Goal: Task Accomplishment & Management: Use online tool/utility

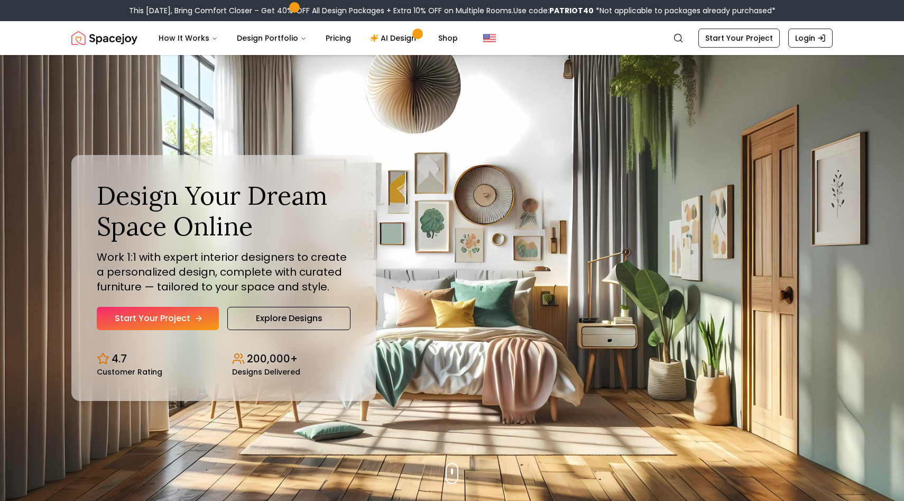
click at [182, 319] on link "Start Your Project" at bounding box center [158, 318] width 122 height 23
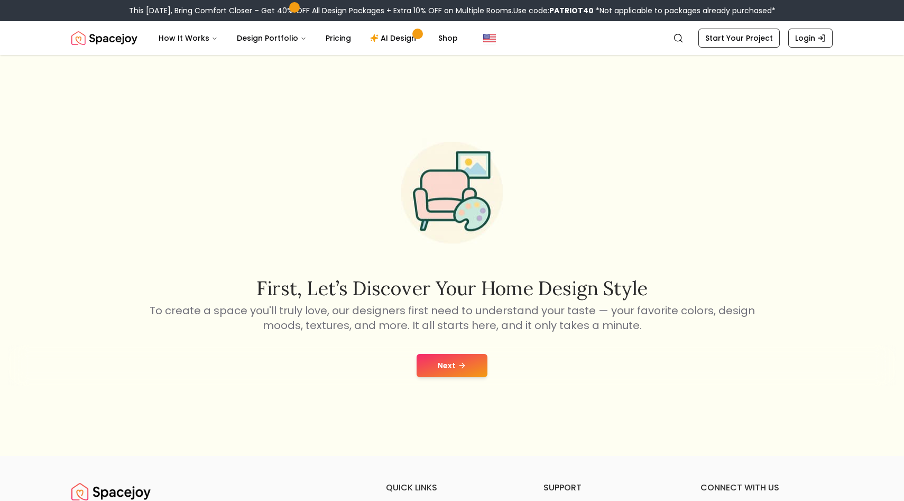
click at [419, 357] on button "Next" at bounding box center [452, 365] width 71 height 23
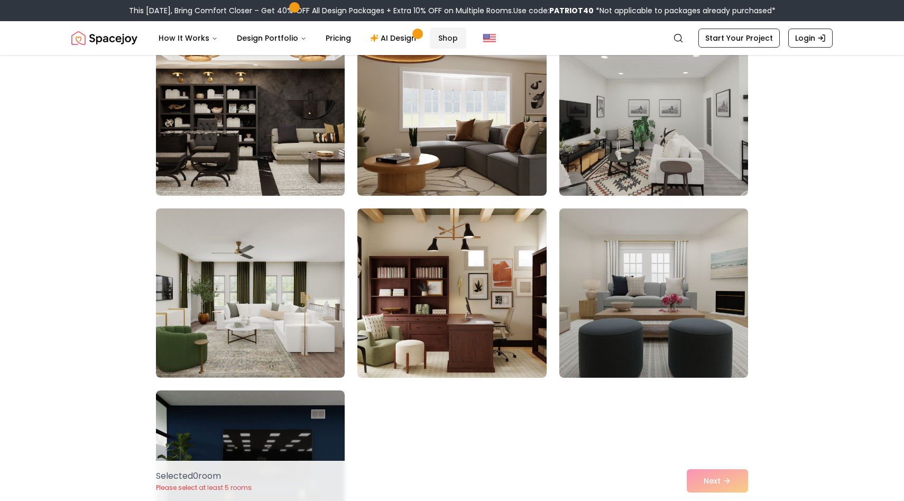
scroll to position [2126, 0]
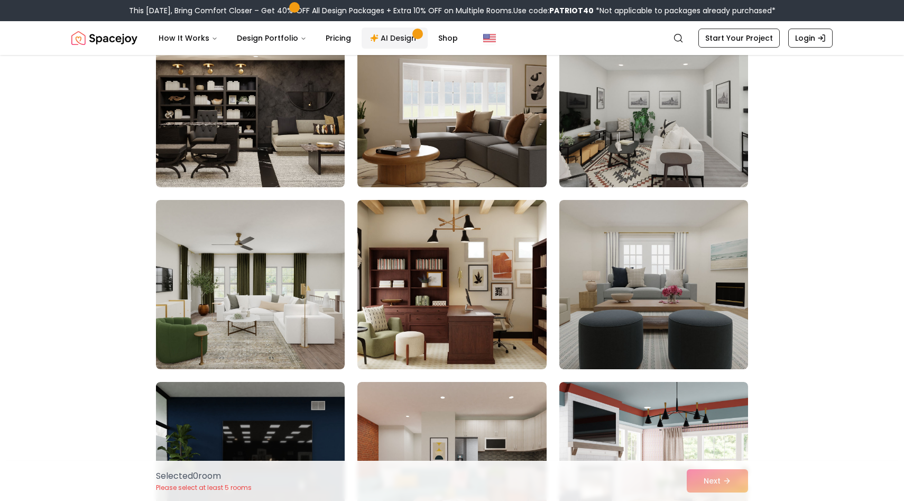
click at [393, 37] on link "AI Design" at bounding box center [395, 37] width 66 height 21
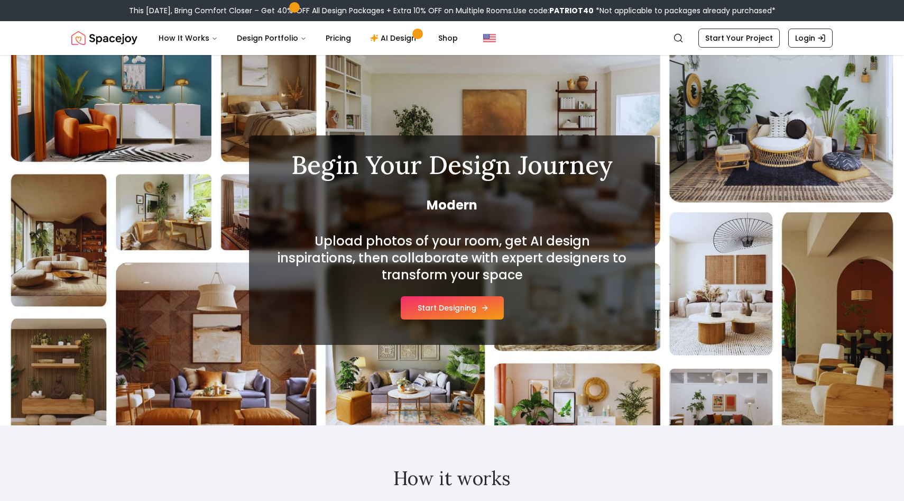
click at [442, 311] on button "Start Designing" at bounding box center [452, 307] width 103 height 23
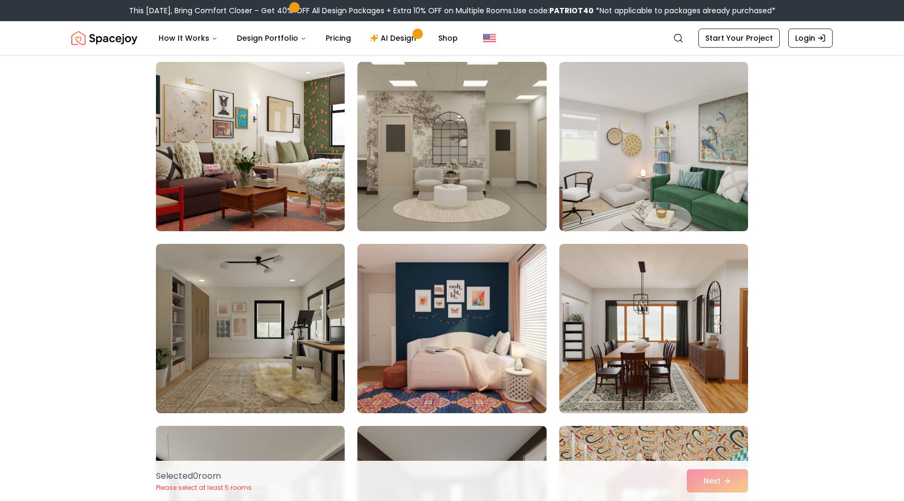
scroll to position [81, 0]
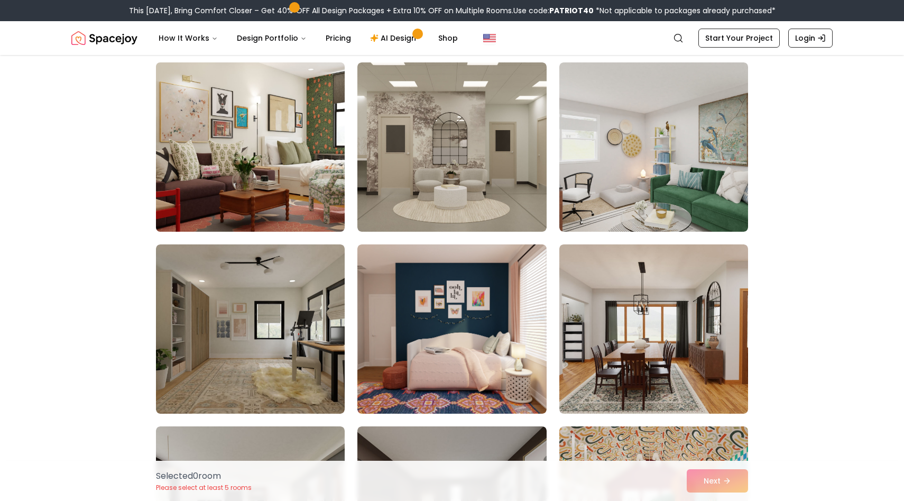
click at [284, 183] on img at bounding box center [250, 147] width 198 height 178
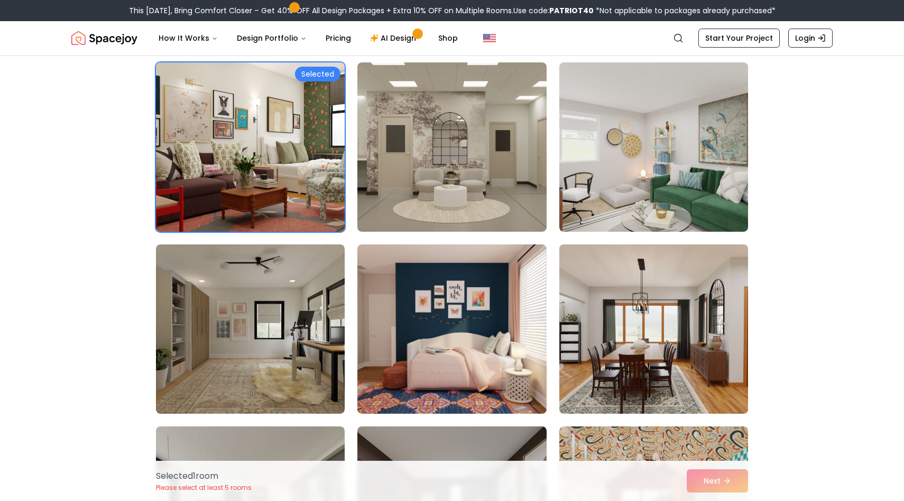
click at [658, 312] on img at bounding box center [653, 329] width 198 height 178
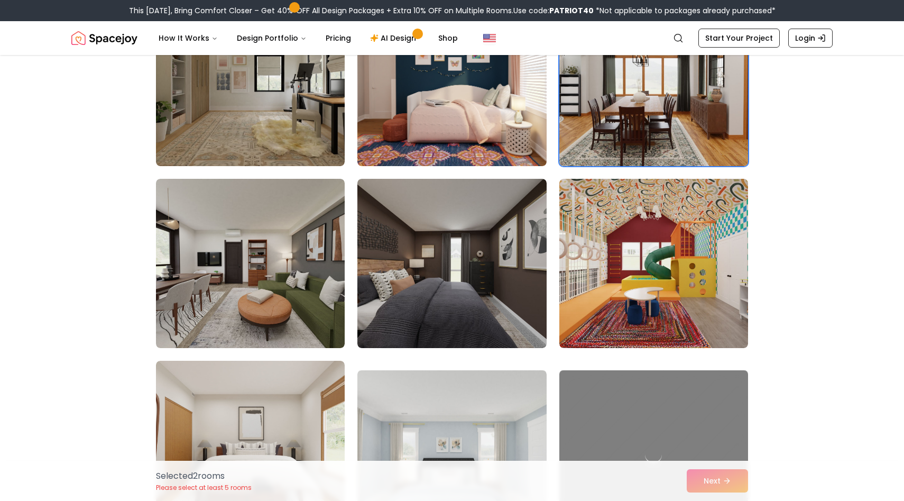
scroll to position [403, 0]
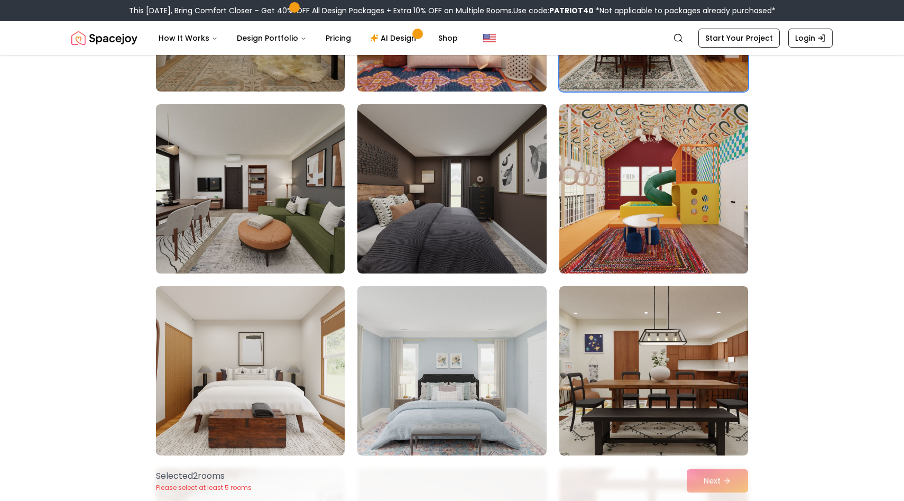
click at [612, 191] on img at bounding box center [653, 189] width 198 height 178
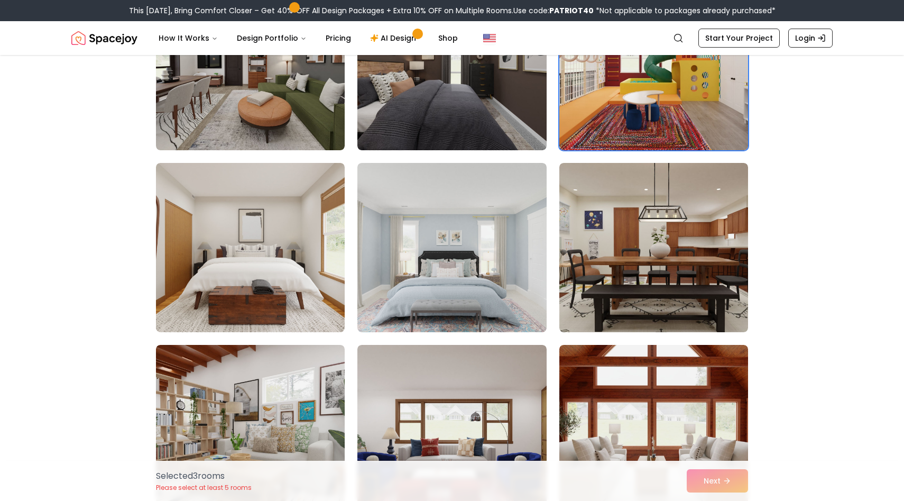
scroll to position [637, 0]
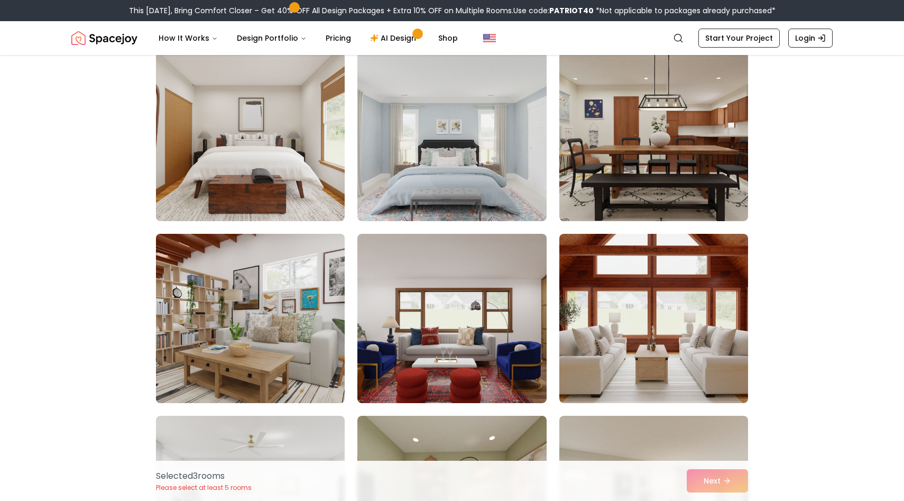
click at [285, 266] on img at bounding box center [250, 318] width 198 height 178
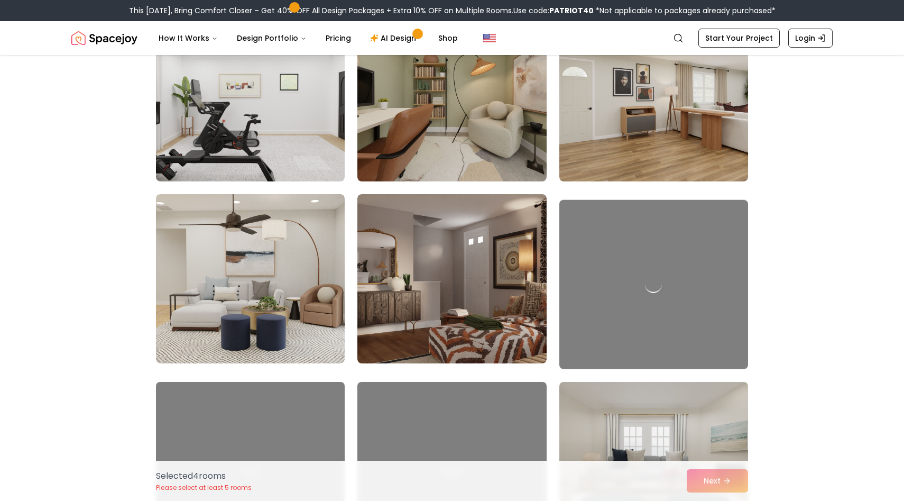
scroll to position [1102, 0]
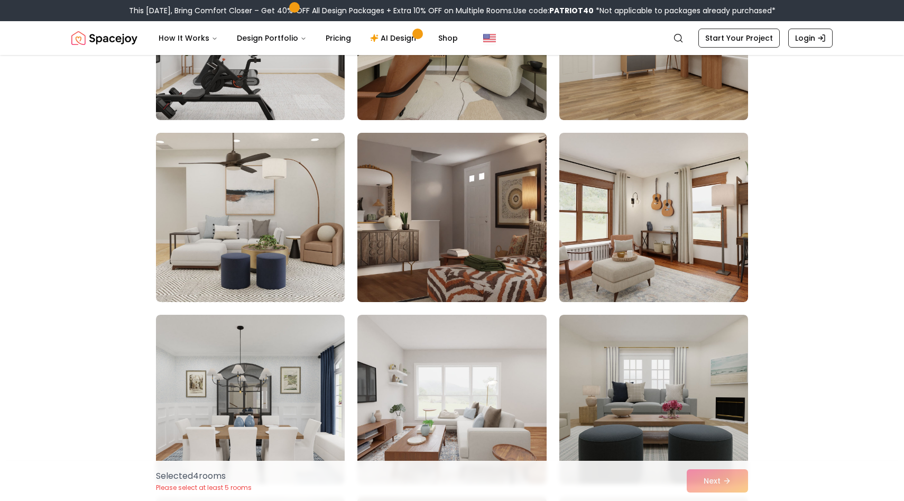
click at [365, 252] on img at bounding box center [452, 217] width 198 height 178
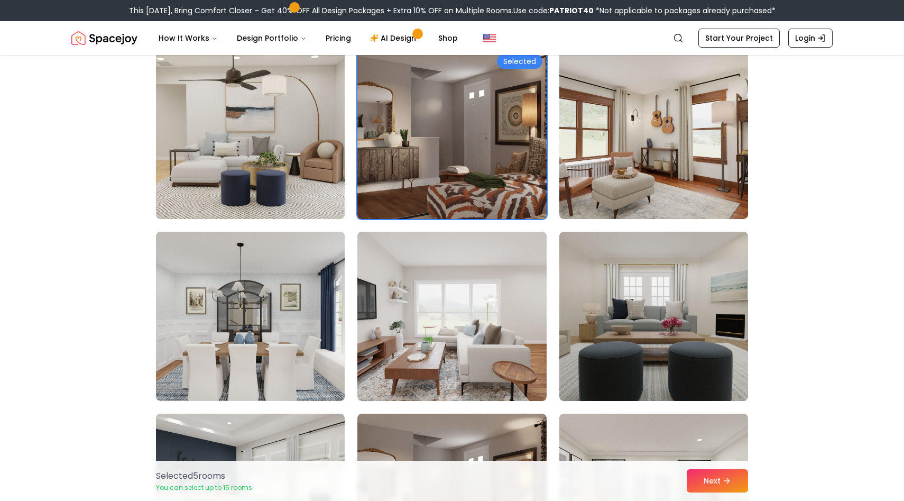
scroll to position [1460, 0]
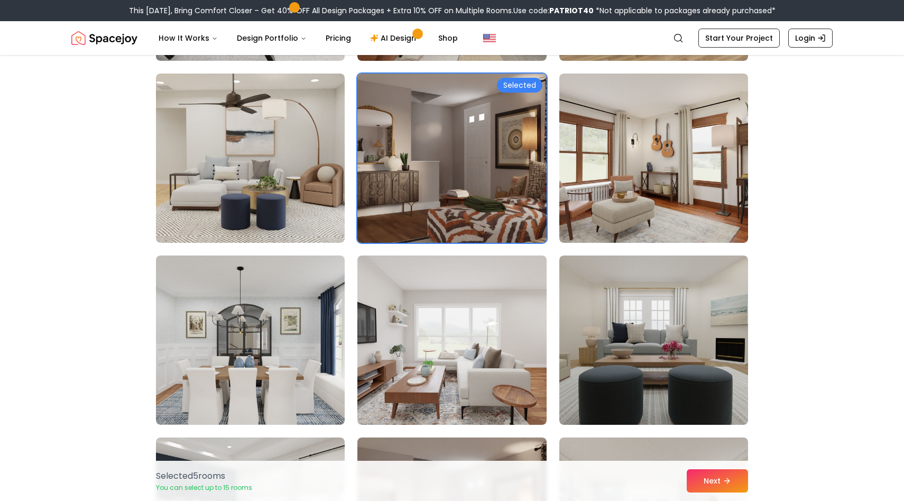
click at [428, 188] on img at bounding box center [452, 158] width 198 height 178
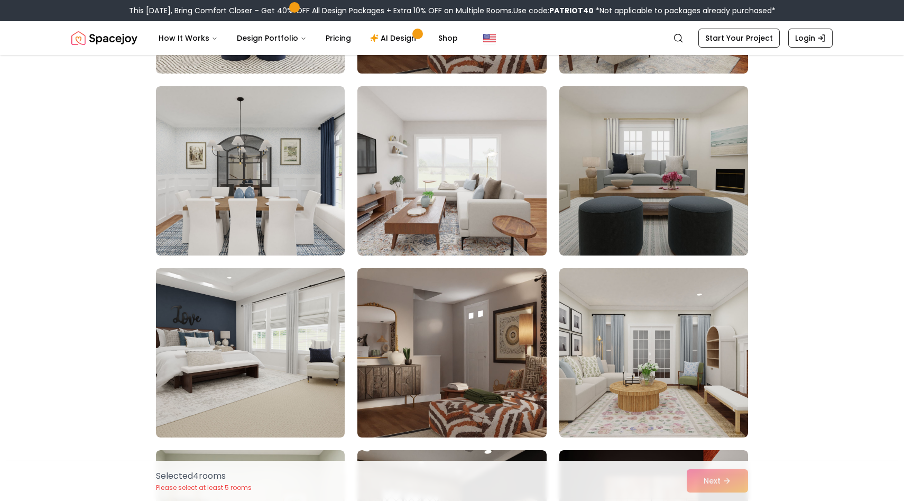
scroll to position [1579, 0]
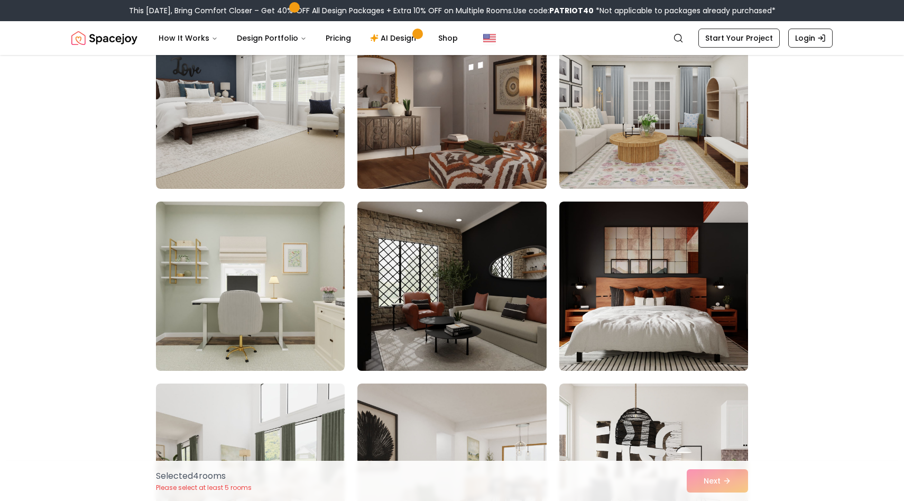
click at [442, 270] on img at bounding box center [452, 286] width 198 height 178
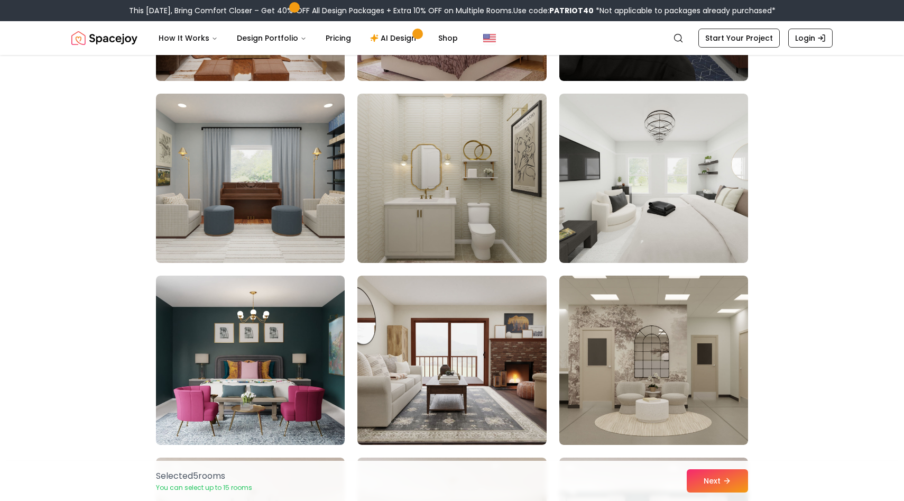
scroll to position [2233, 0]
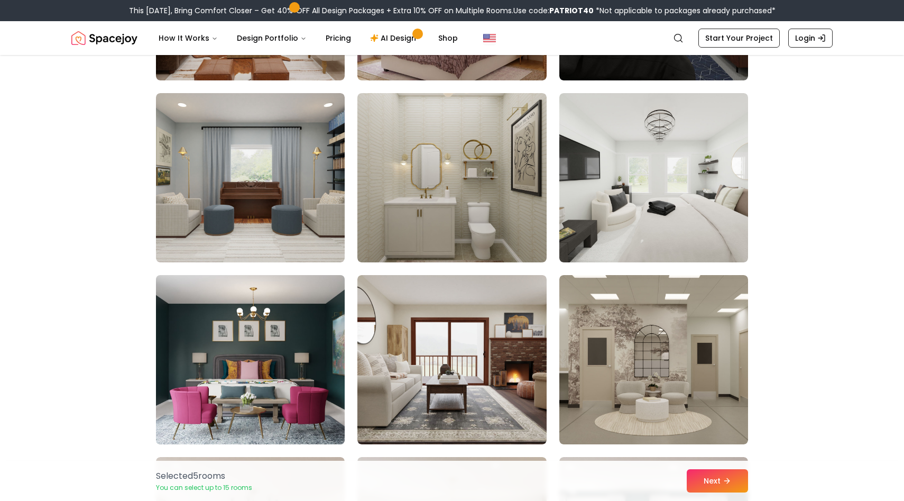
click at [274, 387] on img at bounding box center [250, 360] width 198 height 178
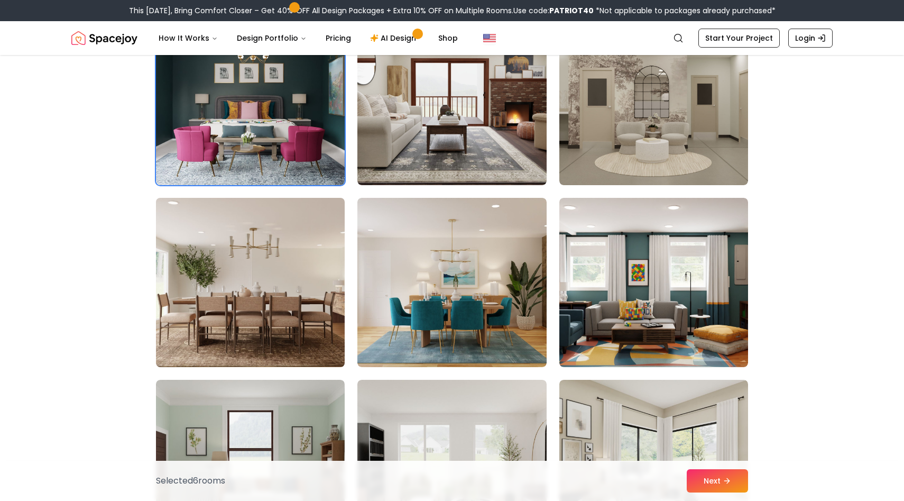
scroll to position [2482, 0]
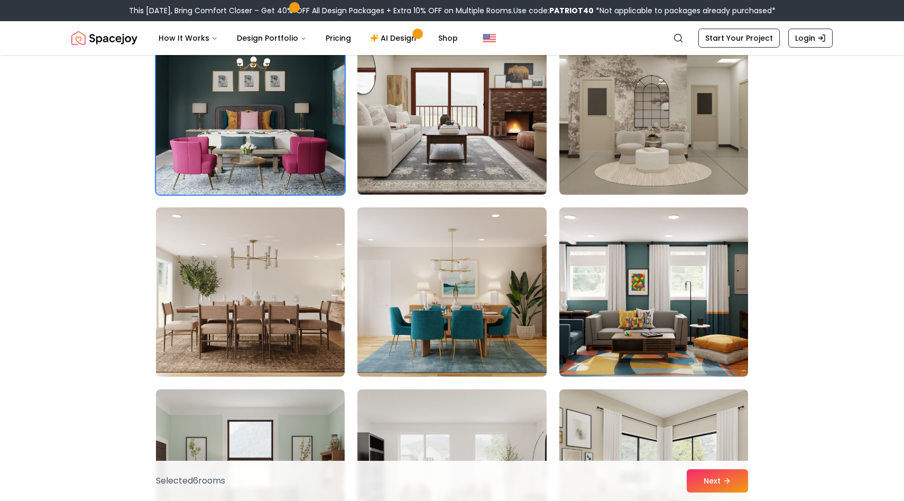
click at [235, 125] on img at bounding box center [250, 110] width 198 height 178
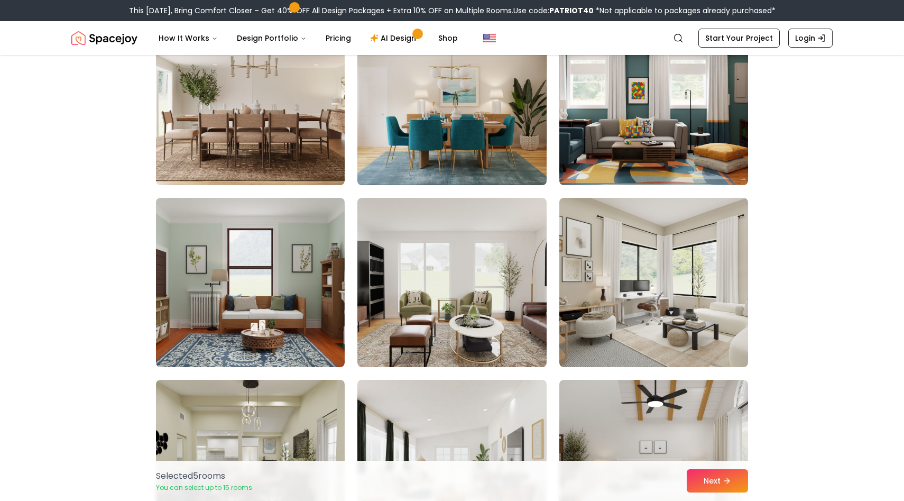
scroll to position [2679, 0]
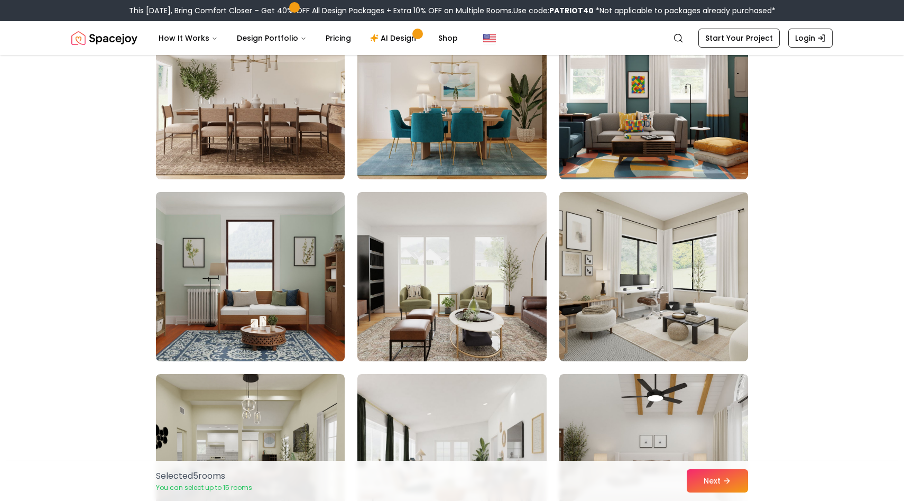
click at [253, 309] on img at bounding box center [250, 277] width 198 height 178
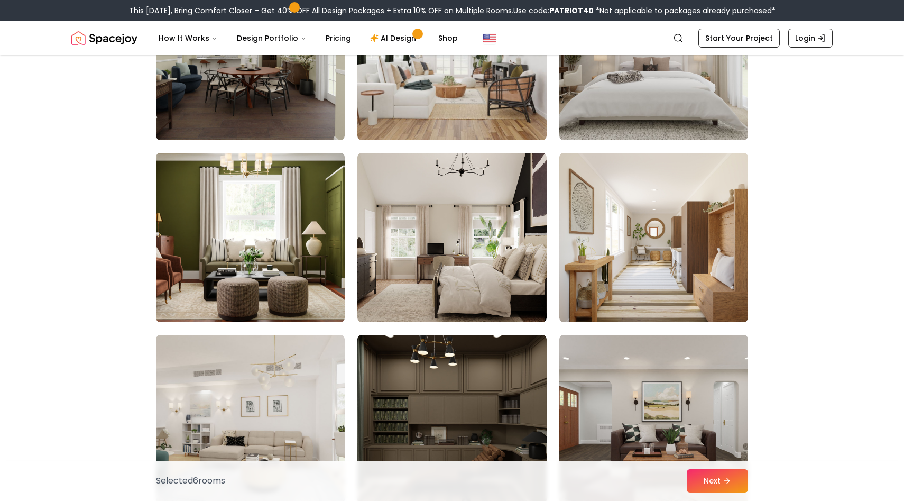
click at [242, 198] on img at bounding box center [250, 238] width 198 height 178
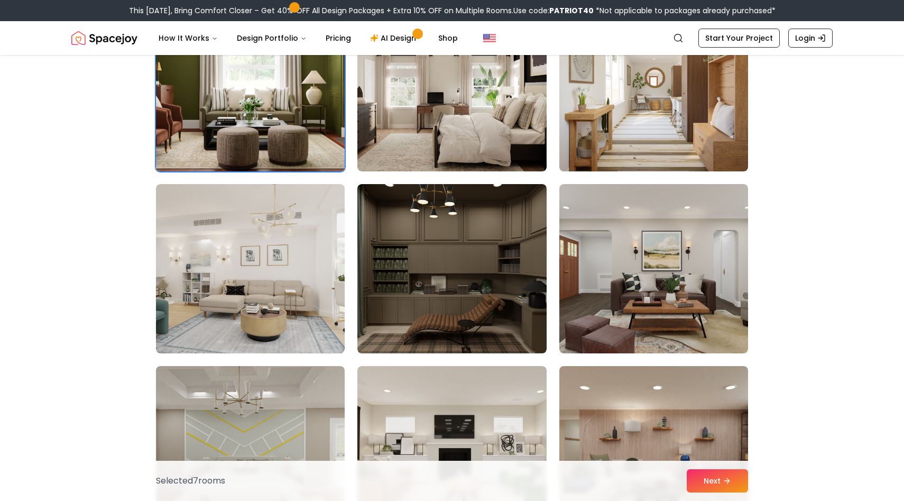
scroll to position [3283, 0]
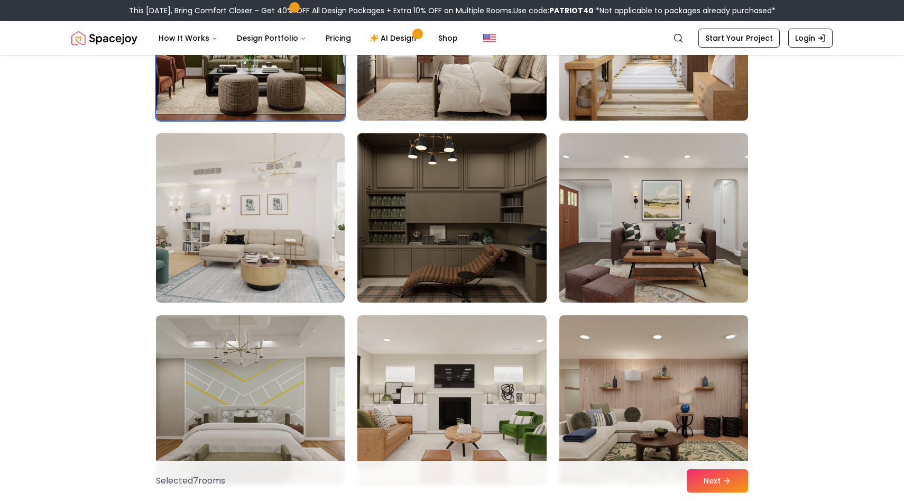
click at [413, 212] on img at bounding box center [452, 218] width 198 height 178
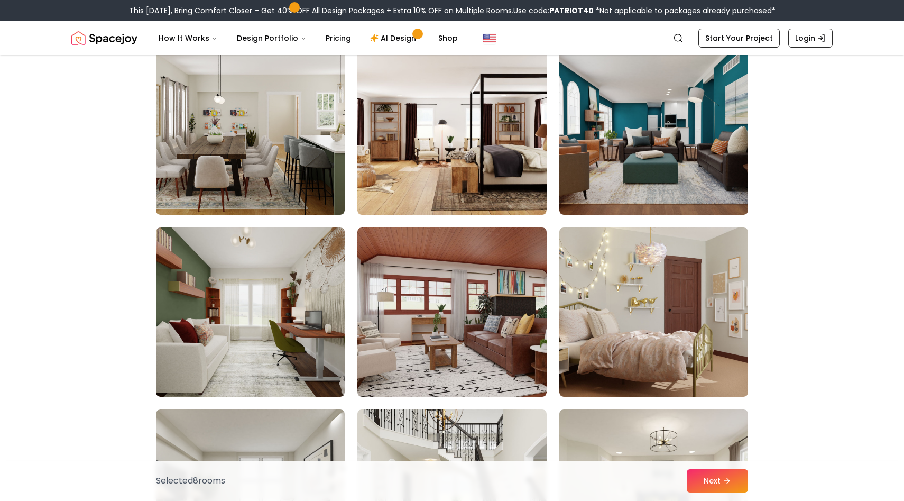
scroll to position [4346, 0]
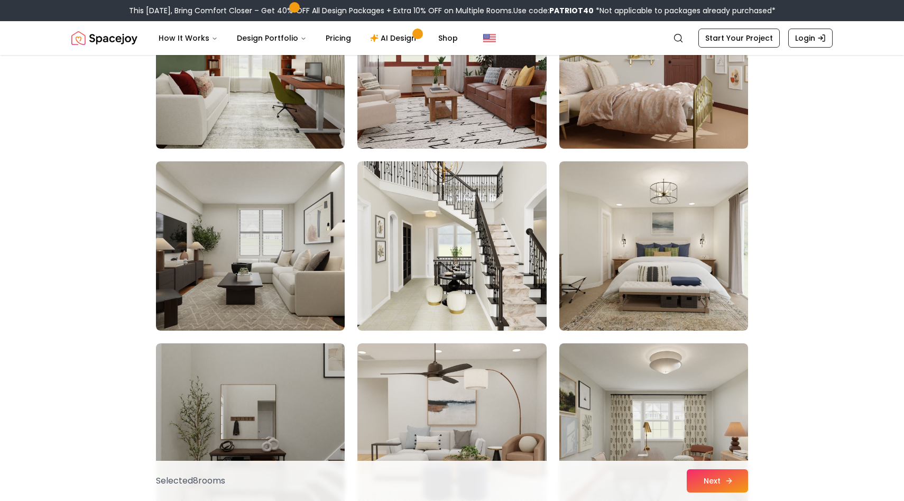
click at [707, 473] on button "Next" at bounding box center [717, 480] width 61 height 23
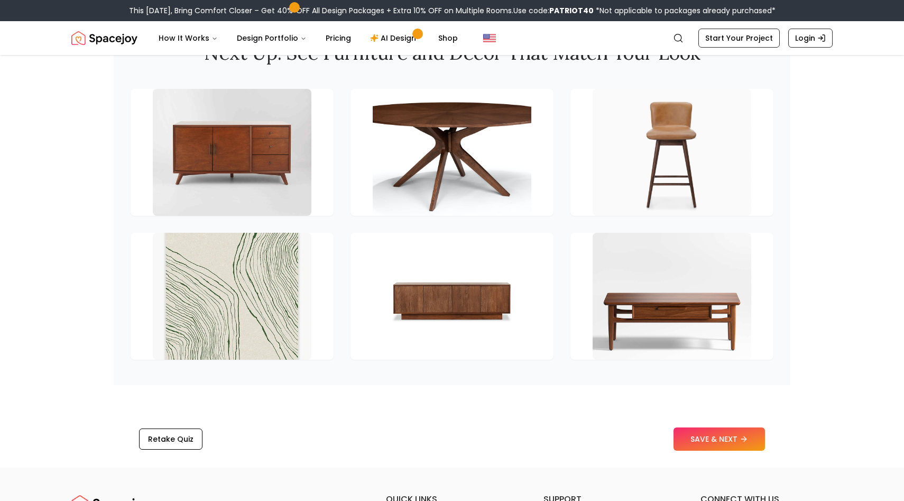
scroll to position [1489, 0]
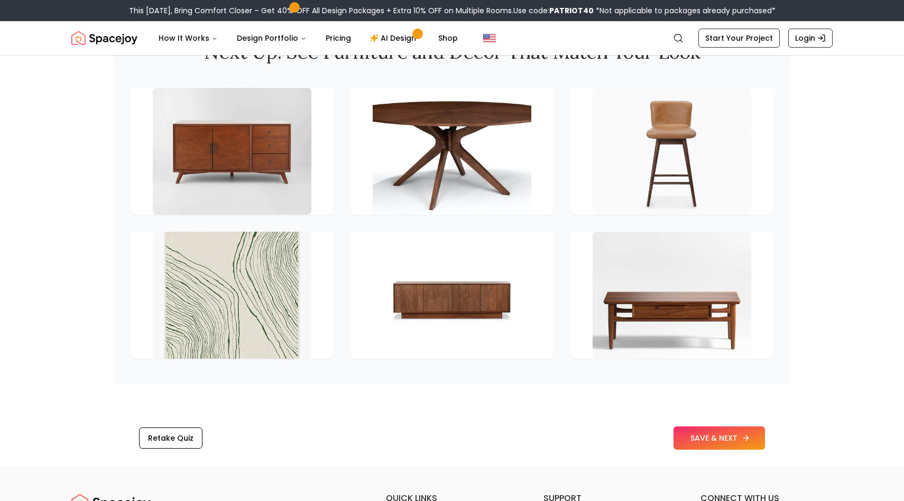
click at [708, 433] on button "SAVE & NEXT" at bounding box center [718, 437] width 91 height 23
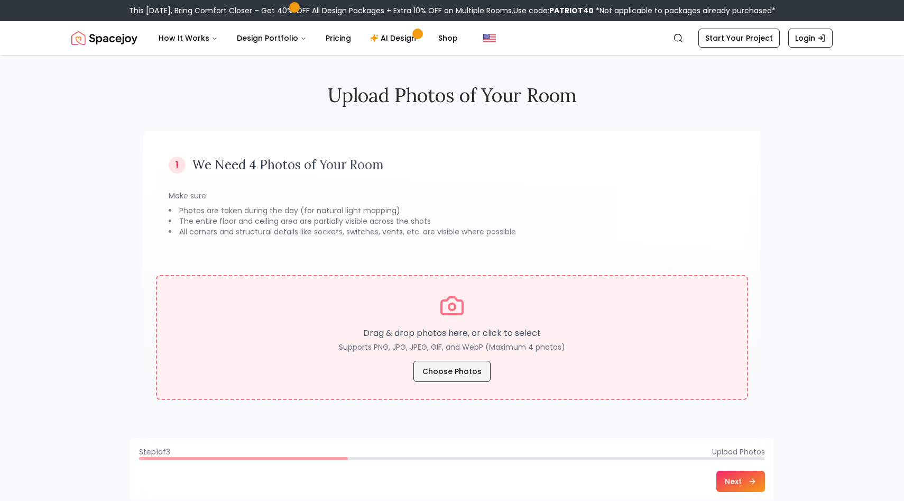
click at [446, 375] on button "Choose Photos" at bounding box center [451, 370] width 77 height 21
click at [464, 369] on button "Choose Photos" at bounding box center [451, 370] width 77 height 21
click at [438, 376] on button "Choose Photos" at bounding box center [451, 370] width 77 height 21
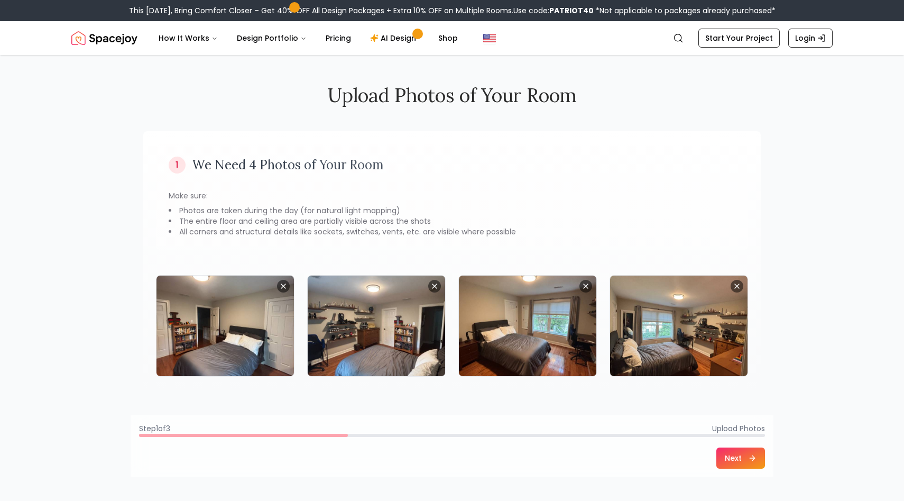
click at [750, 460] on icon at bounding box center [752, 458] width 8 height 8
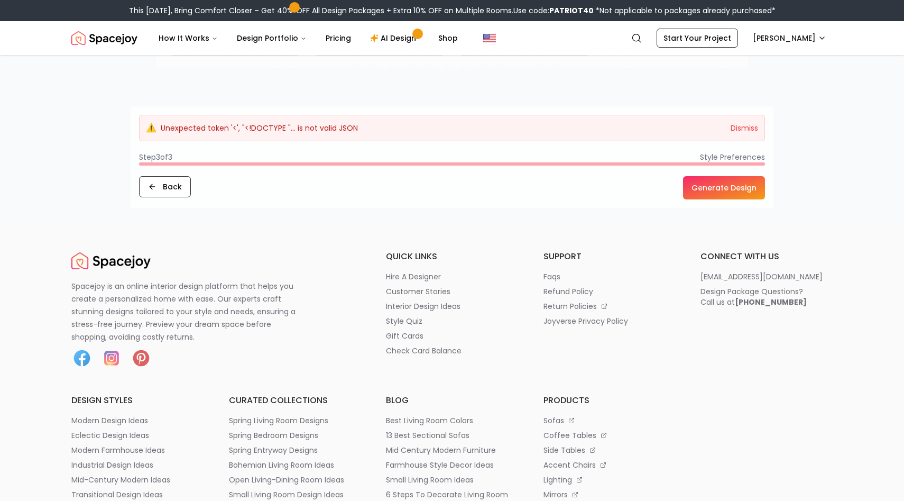
scroll to position [1086, 0]
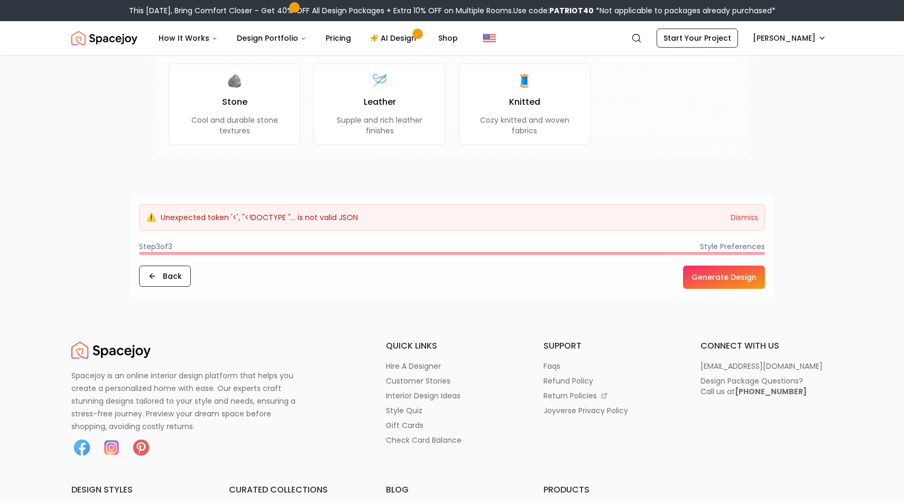
click at [706, 282] on button "Generate Design" at bounding box center [724, 276] width 82 height 23
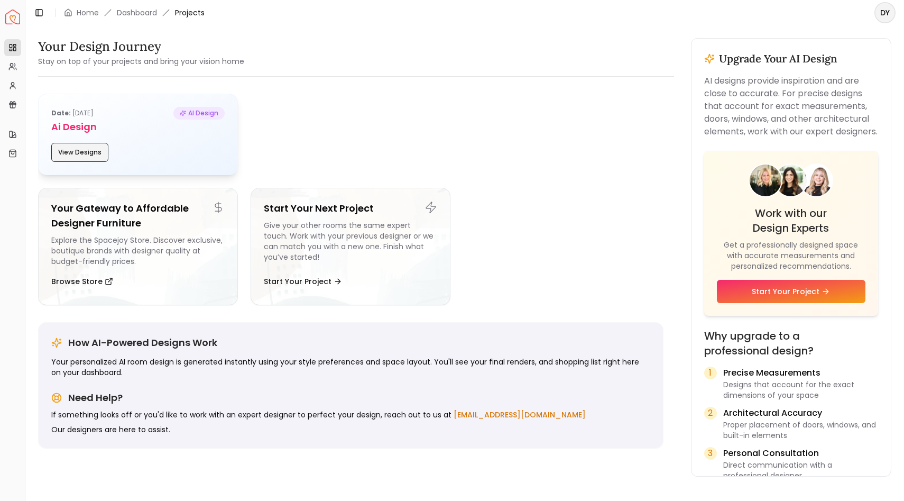
click at [96, 152] on button "View Designs" at bounding box center [79, 152] width 57 height 19
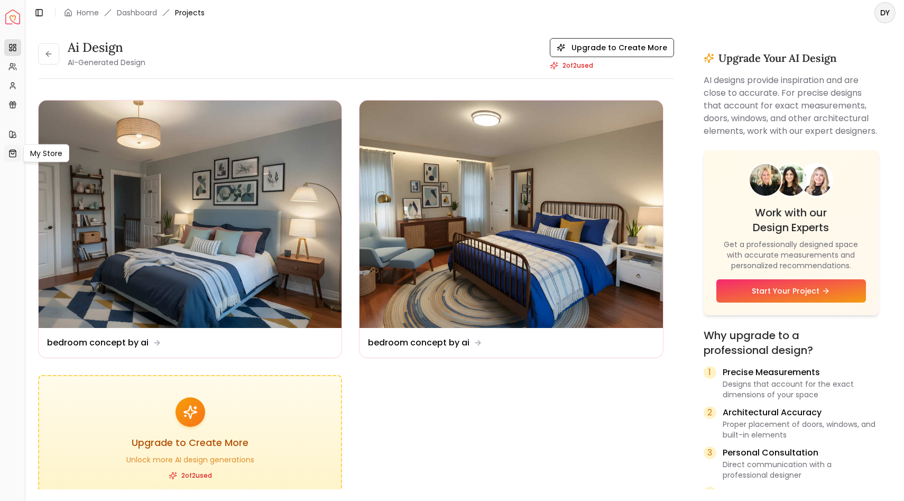
click at [15, 149] on icon at bounding box center [12, 153] width 8 height 8
